Goal: Task Accomplishment & Management: Use online tool/utility

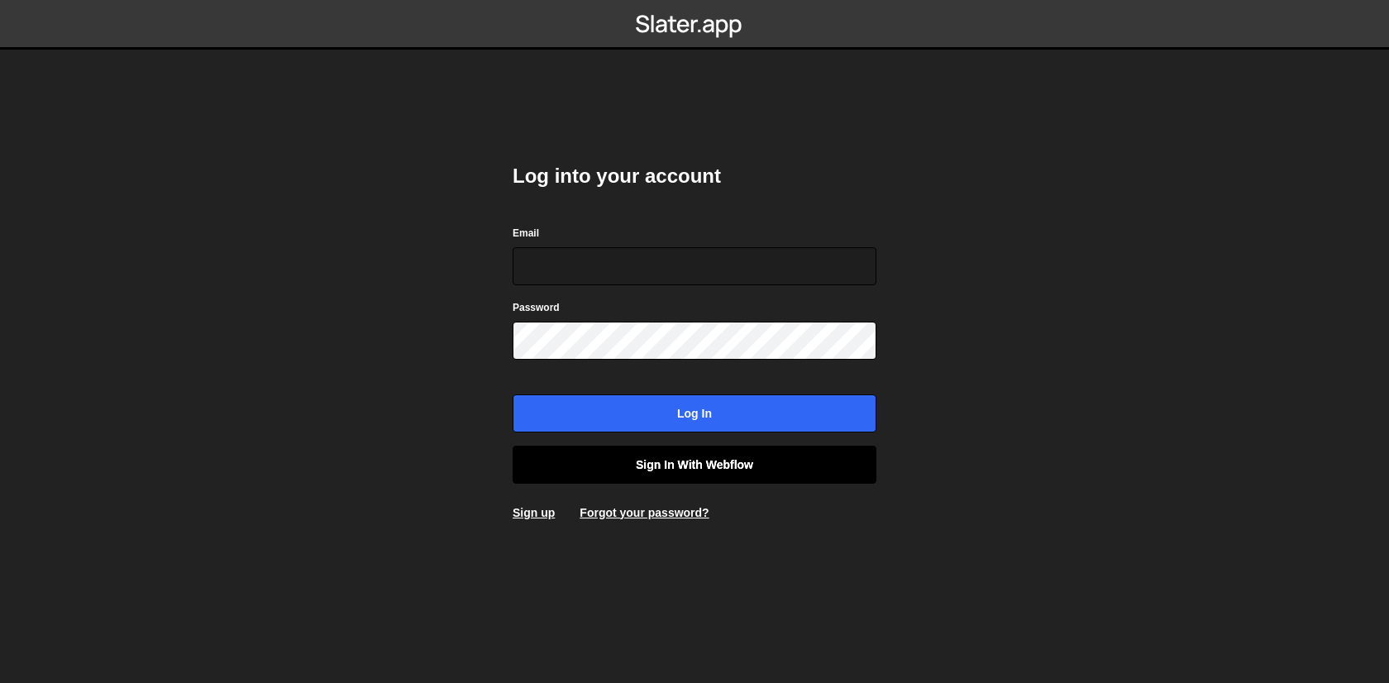
type input "[EMAIL_ADDRESS][DOMAIN_NAME]"
click at [626, 460] on link "Sign in with Webflow" at bounding box center [695, 465] width 364 height 38
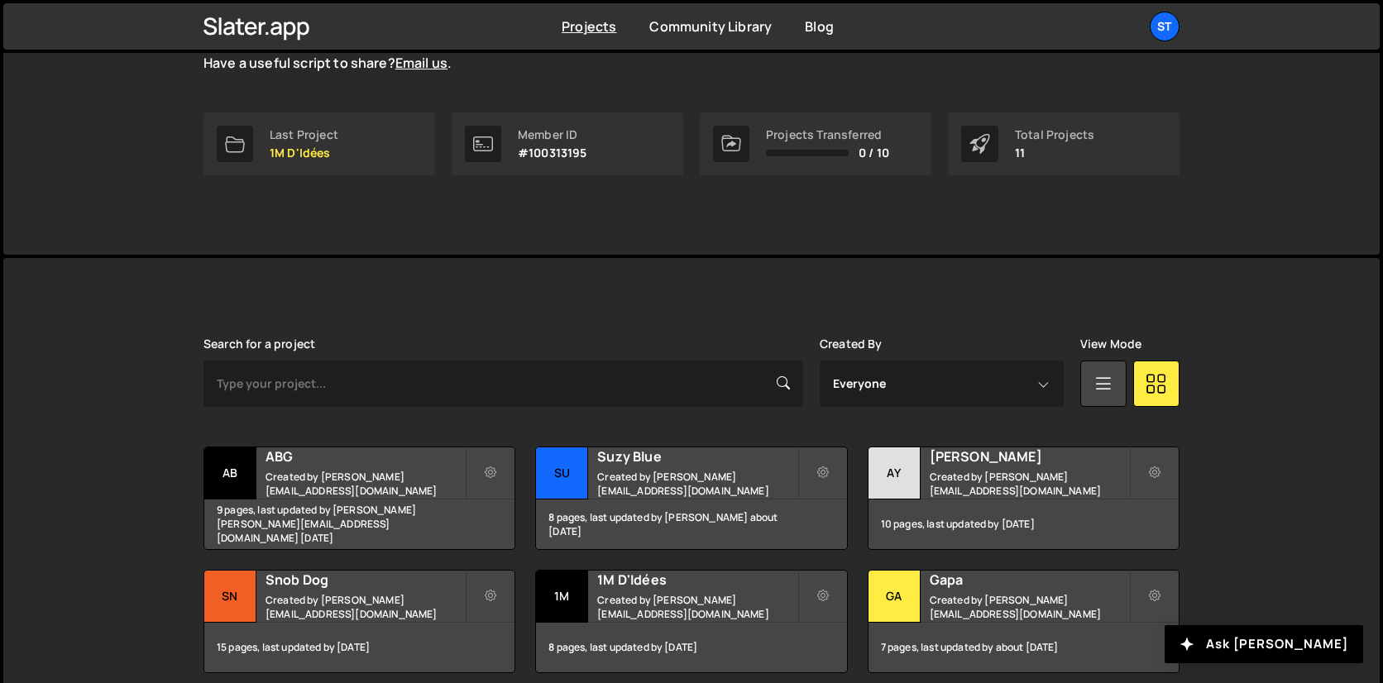
scroll to position [251, 0]
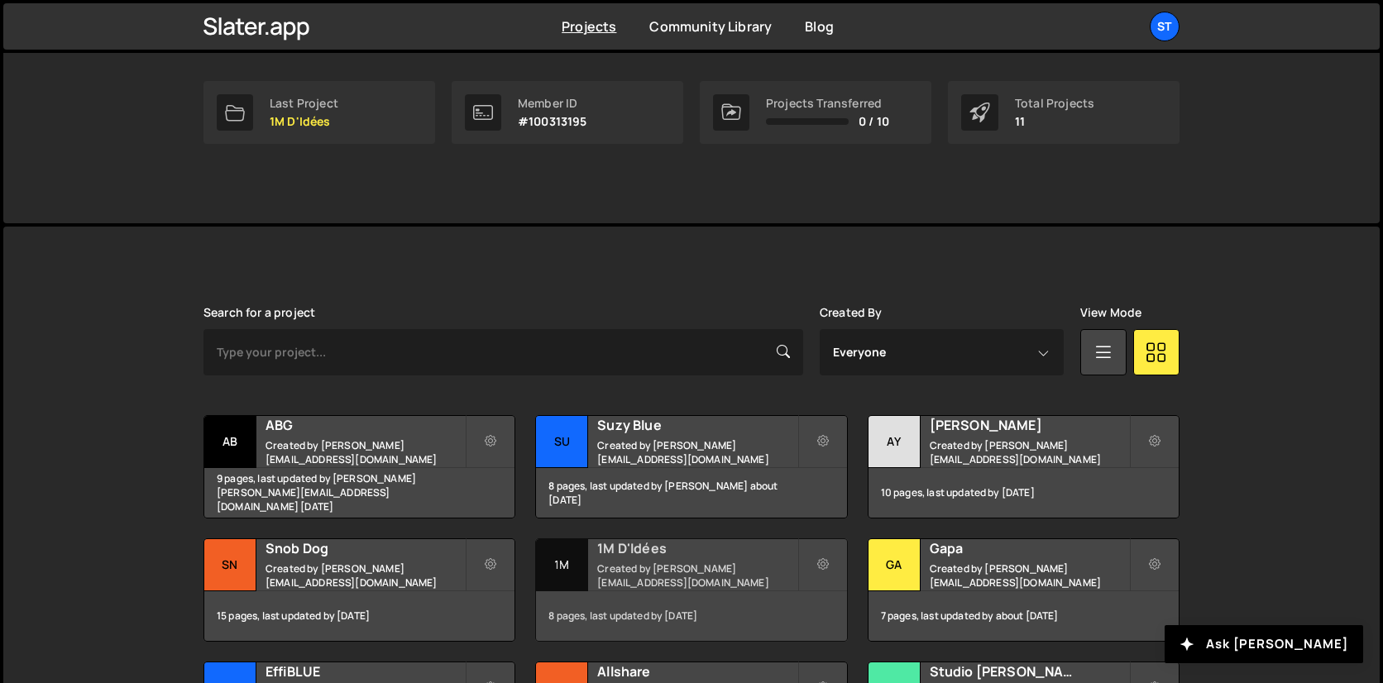
click at [695, 580] on small "Created by [PERSON_NAME][EMAIL_ADDRESS][DOMAIN_NAME]" at bounding box center [696, 576] width 199 height 28
